Goal: Find contact information: Find contact information

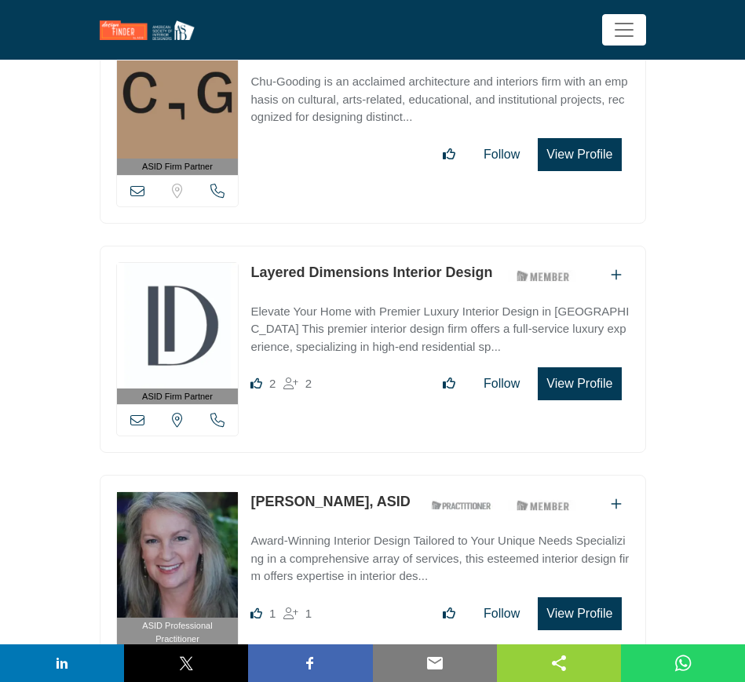
scroll to position [2588, 0]
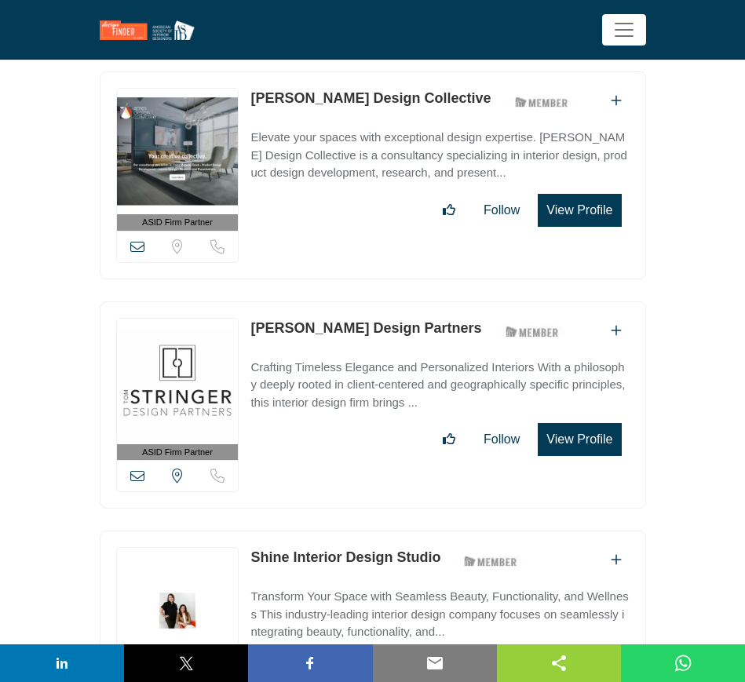
scroll to position [7846, 0]
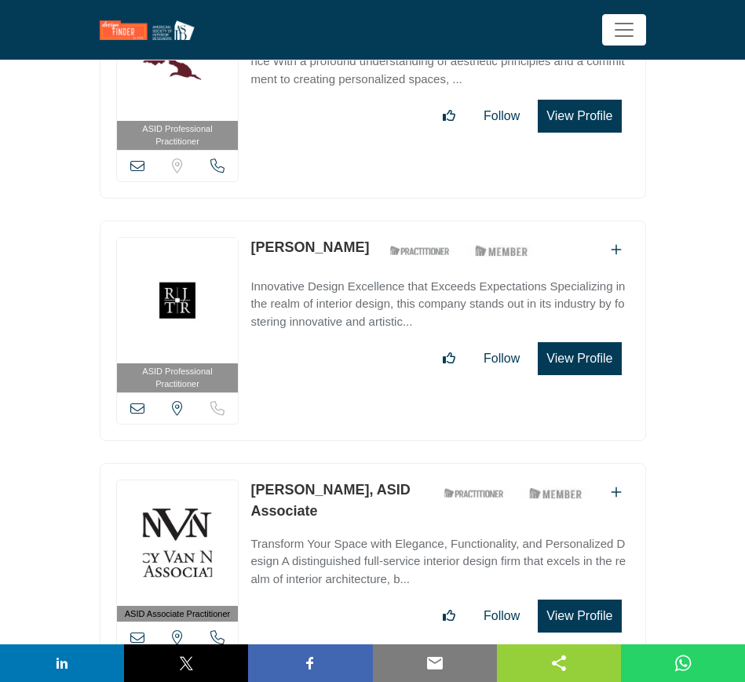
scroll to position [24328, 0]
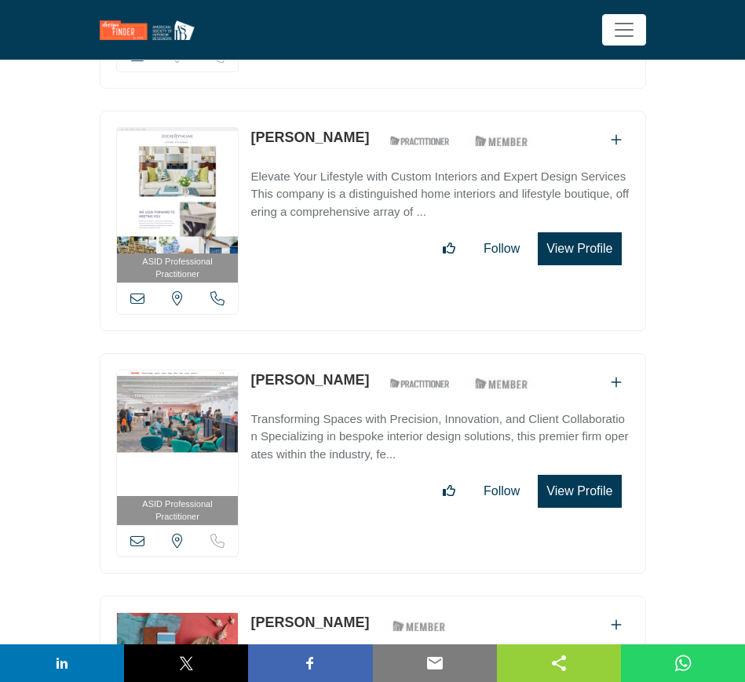
scroll to position [19384, 0]
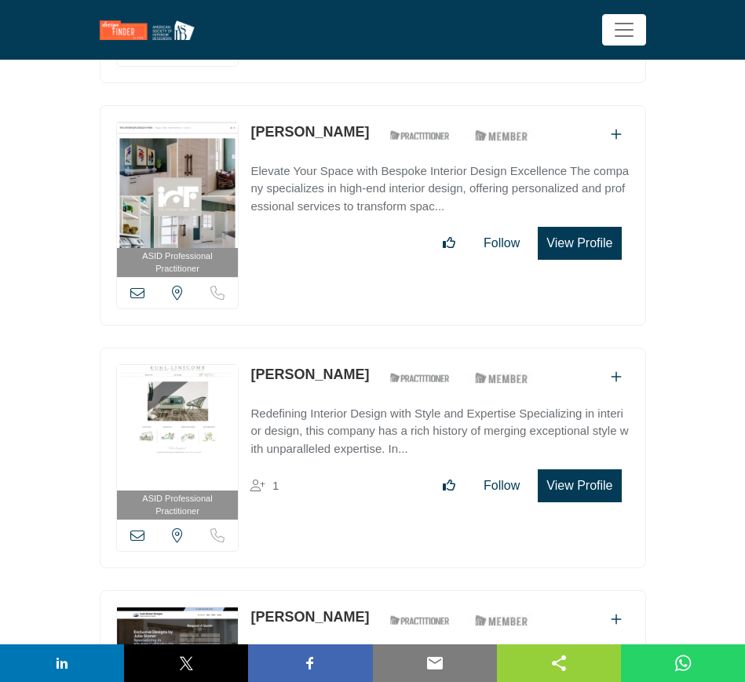
scroll to position [14283, 0]
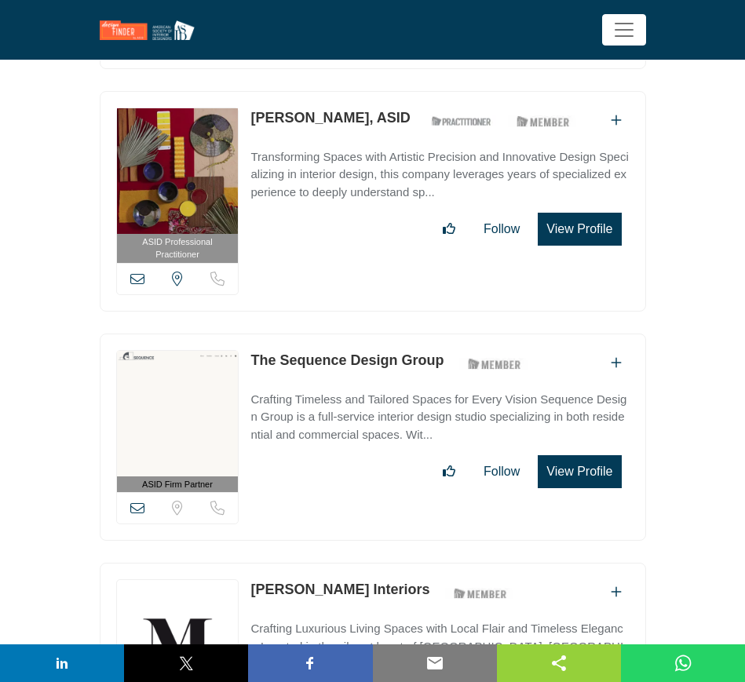
scroll to position [8241, 0]
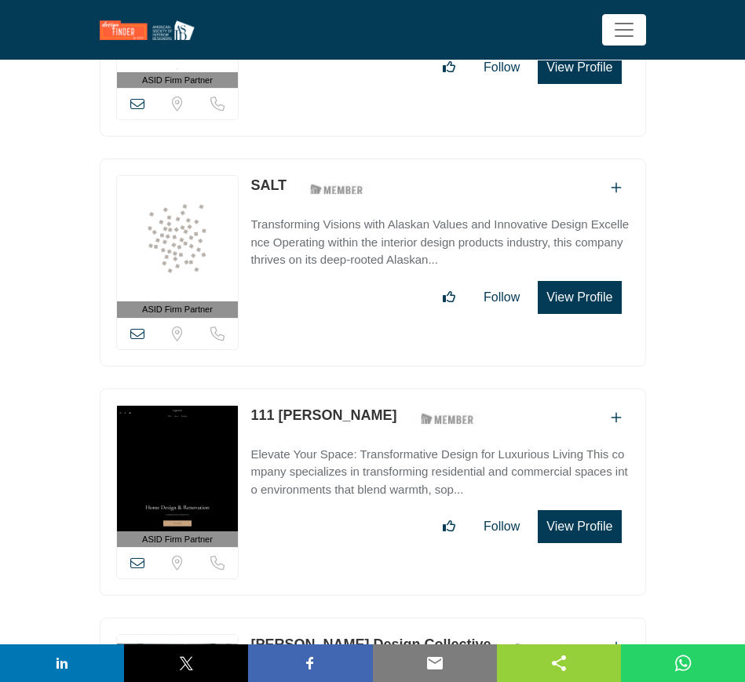
scroll to position [7064, 0]
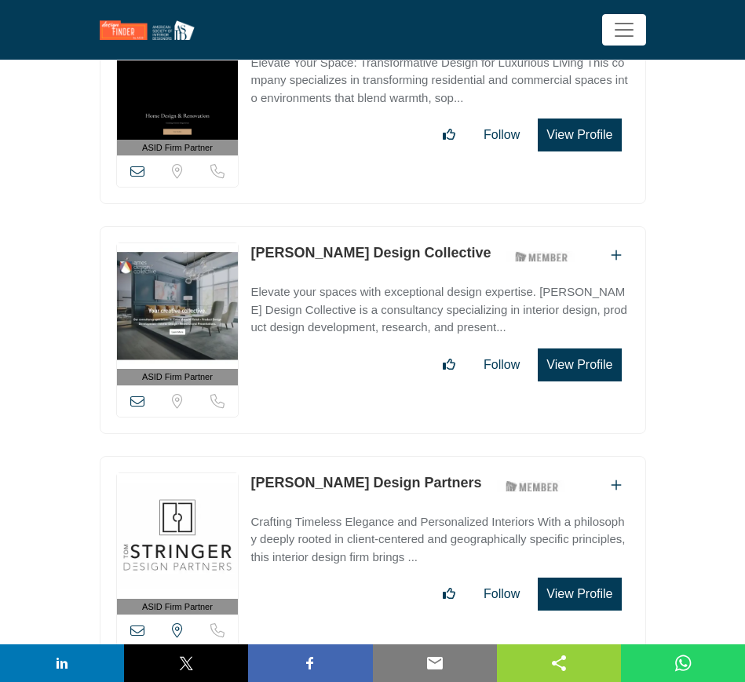
scroll to position [7574, 0]
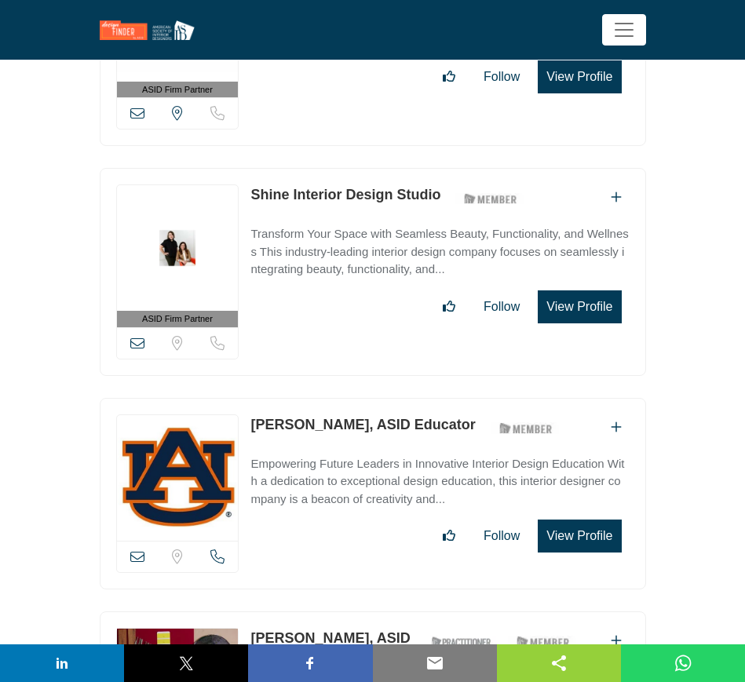
scroll to position [8005, 0]
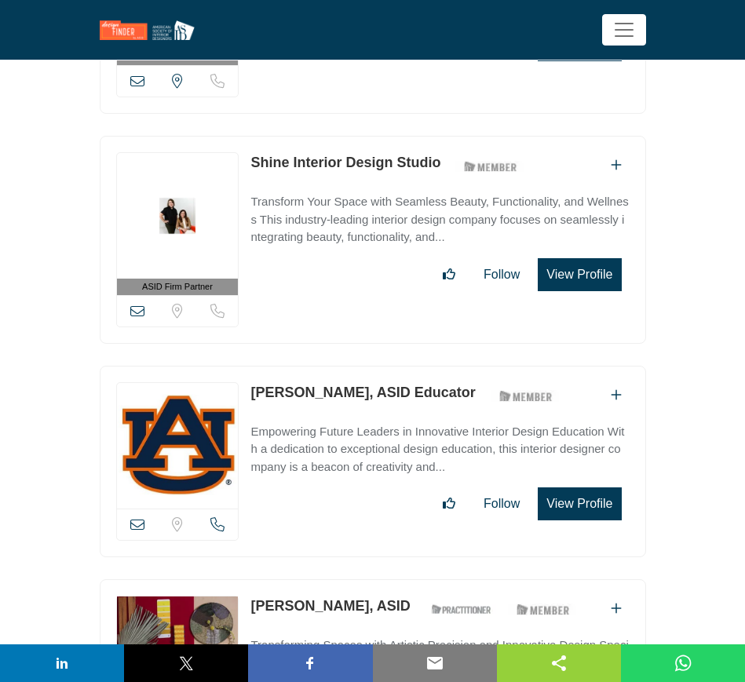
drag, startPoint x: 248, startPoint y: 363, endPoint x: 385, endPoint y: 352, distance: 137.7
click at [385, 366] on div "View email address of this listing Sorry, but we don't have a location for this…" at bounding box center [373, 461] width 546 height 191
copy link "[PERSON_NAME],"
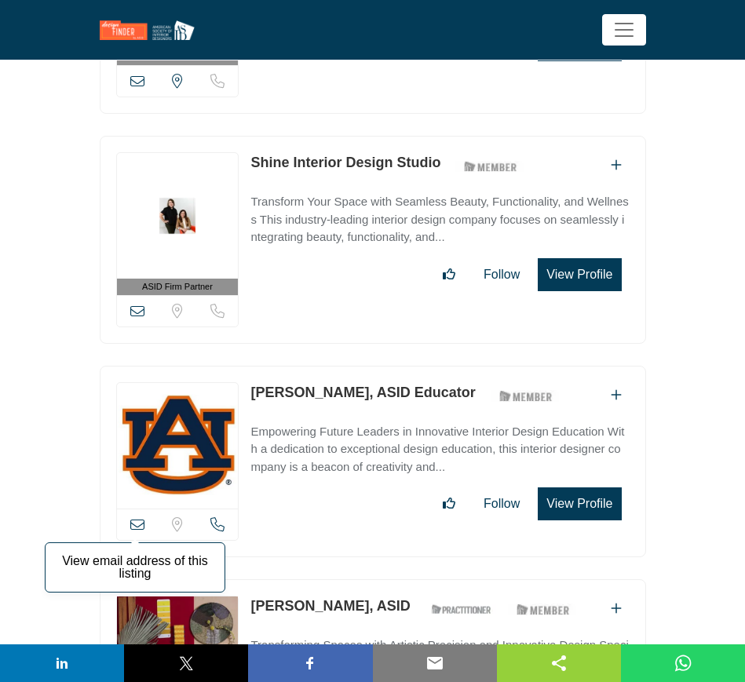
click at [139, 517] on icon at bounding box center [137, 524] width 14 height 14
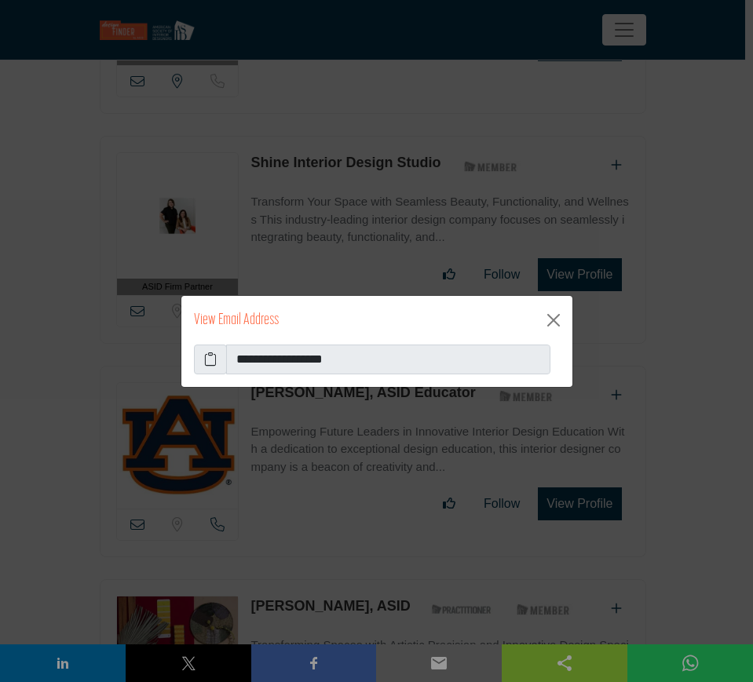
click at [199, 354] on span at bounding box center [210, 360] width 33 height 30
click at [215, 355] on icon at bounding box center [210, 359] width 13 height 19
click at [550, 323] on button "Close" at bounding box center [553, 320] width 25 height 25
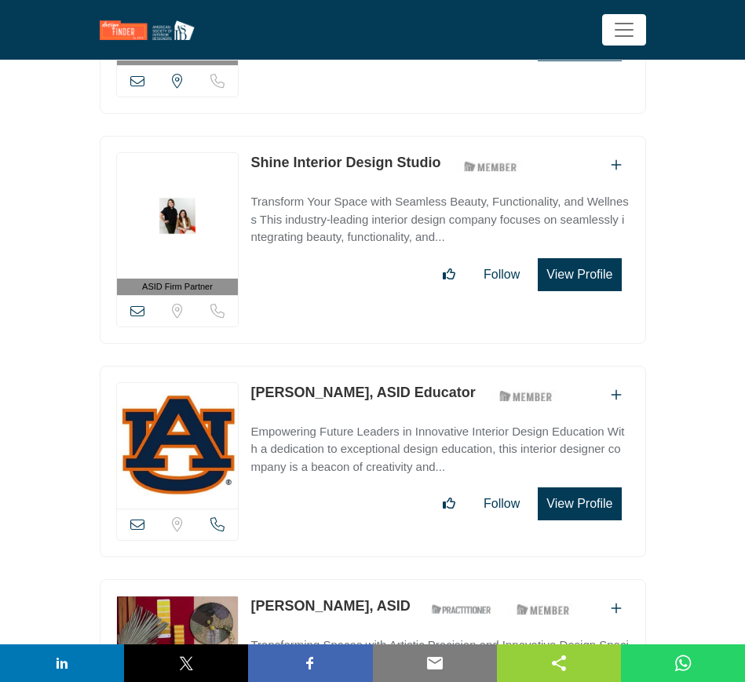
drag, startPoint x: 664, startPoint y: 347, endPoint x: 649, endPoint y: 355, distance: 16.8
